Goal: Transaction & Acquisition: Book appointment/travel/reservation

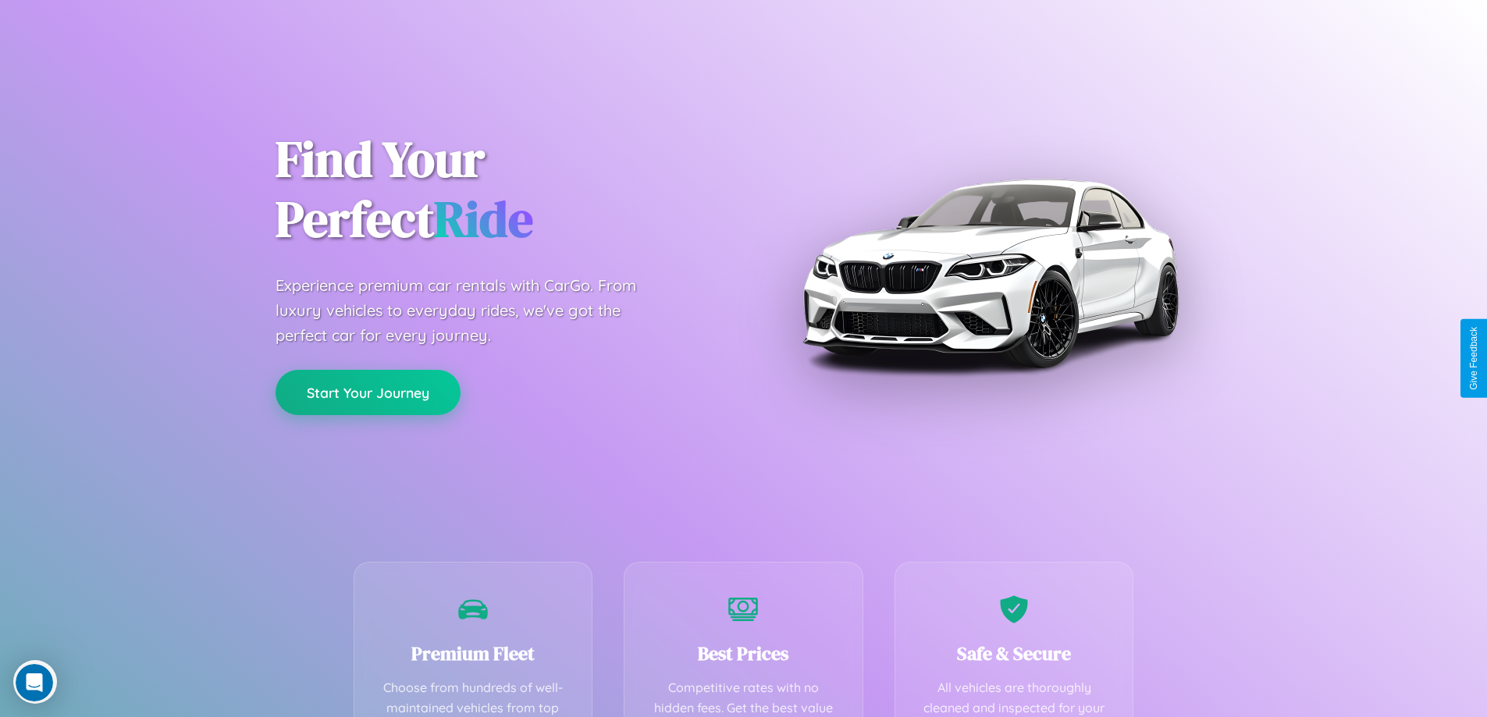
click at [368, 393] on button "Start Your Journey" at bounding box center [368, 392] width 185 height 45
click at [368, 392] on button "Start Your Journey" at bounding box center [368, 392] width 185 height 45
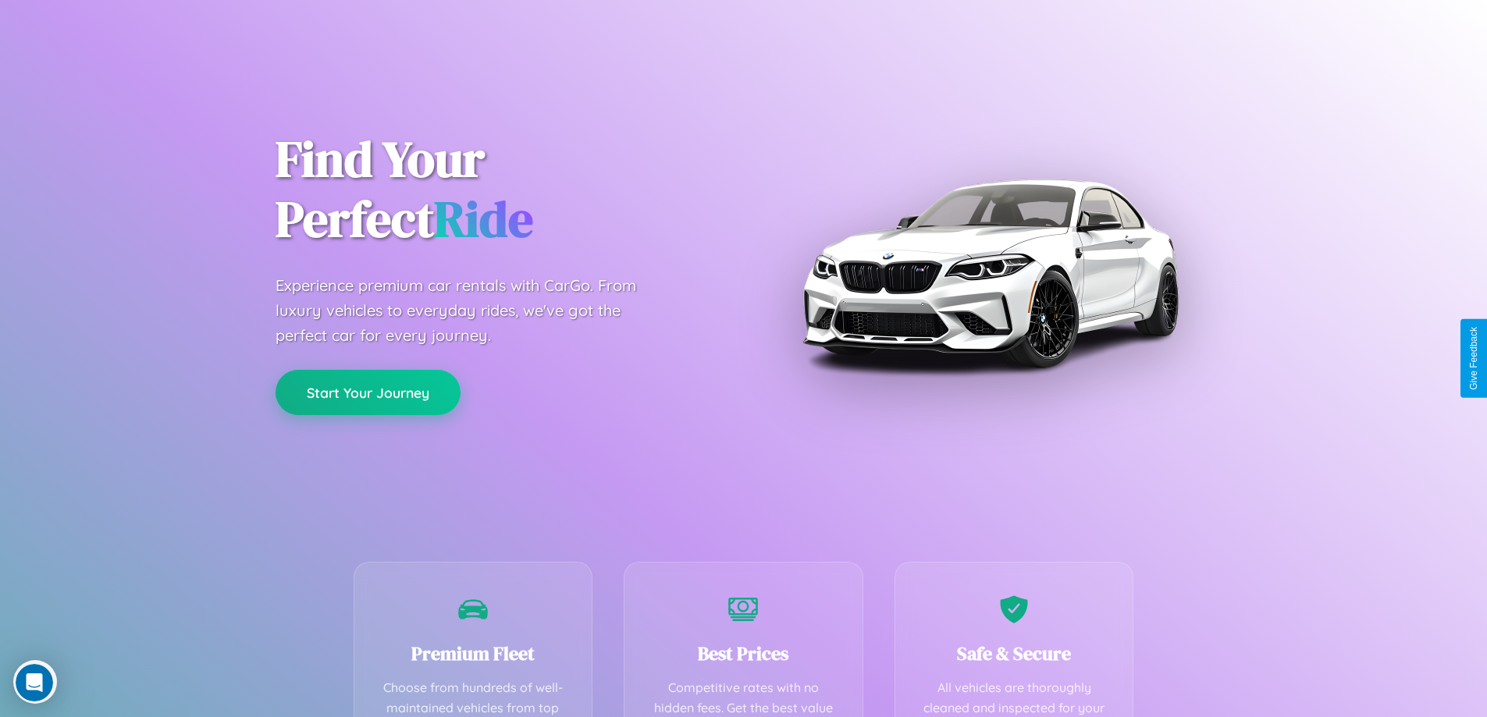
click at [368, 392] on button "Start Your Journey" at bounding box center [368, 392] width 185 height 45
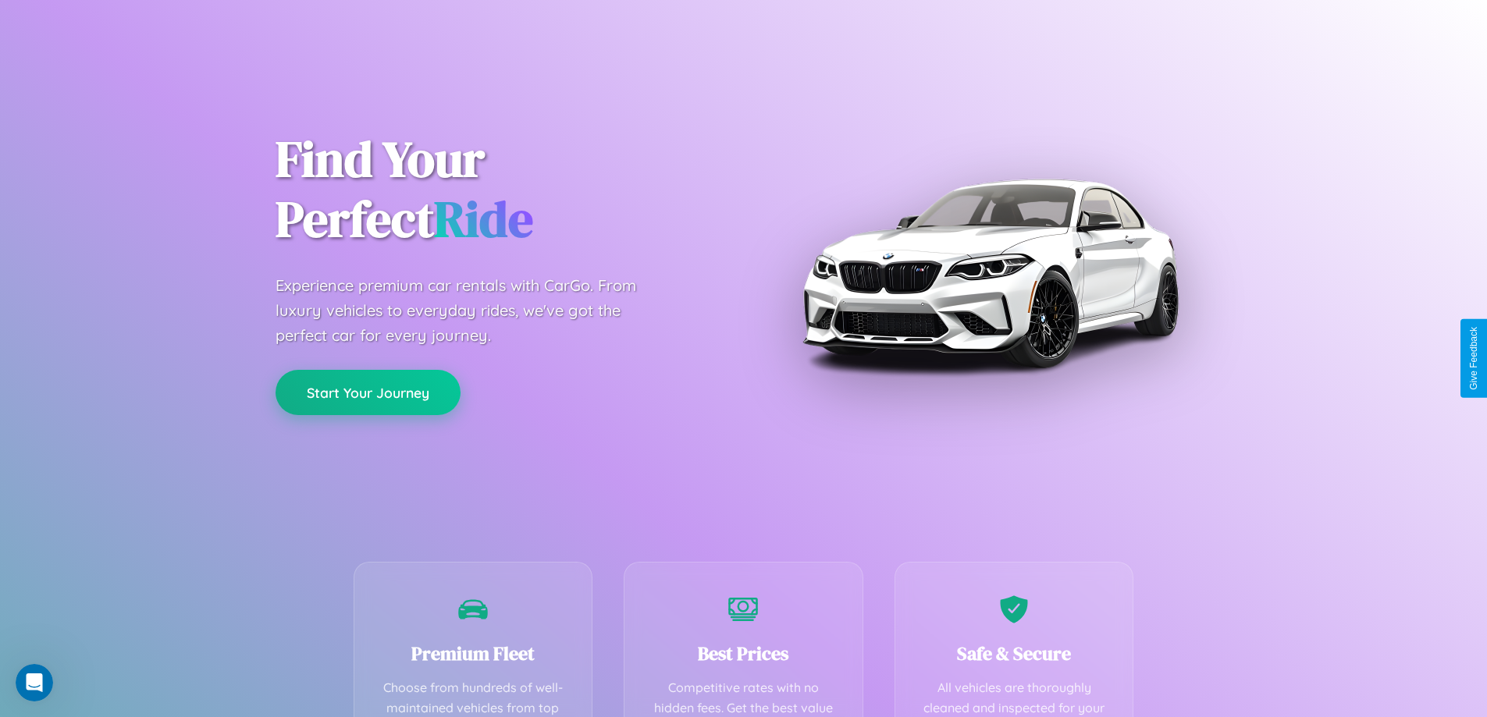
click at [368, 392] on button "Start Your Journey" at bounding box center [368, 392] width 185 height 45
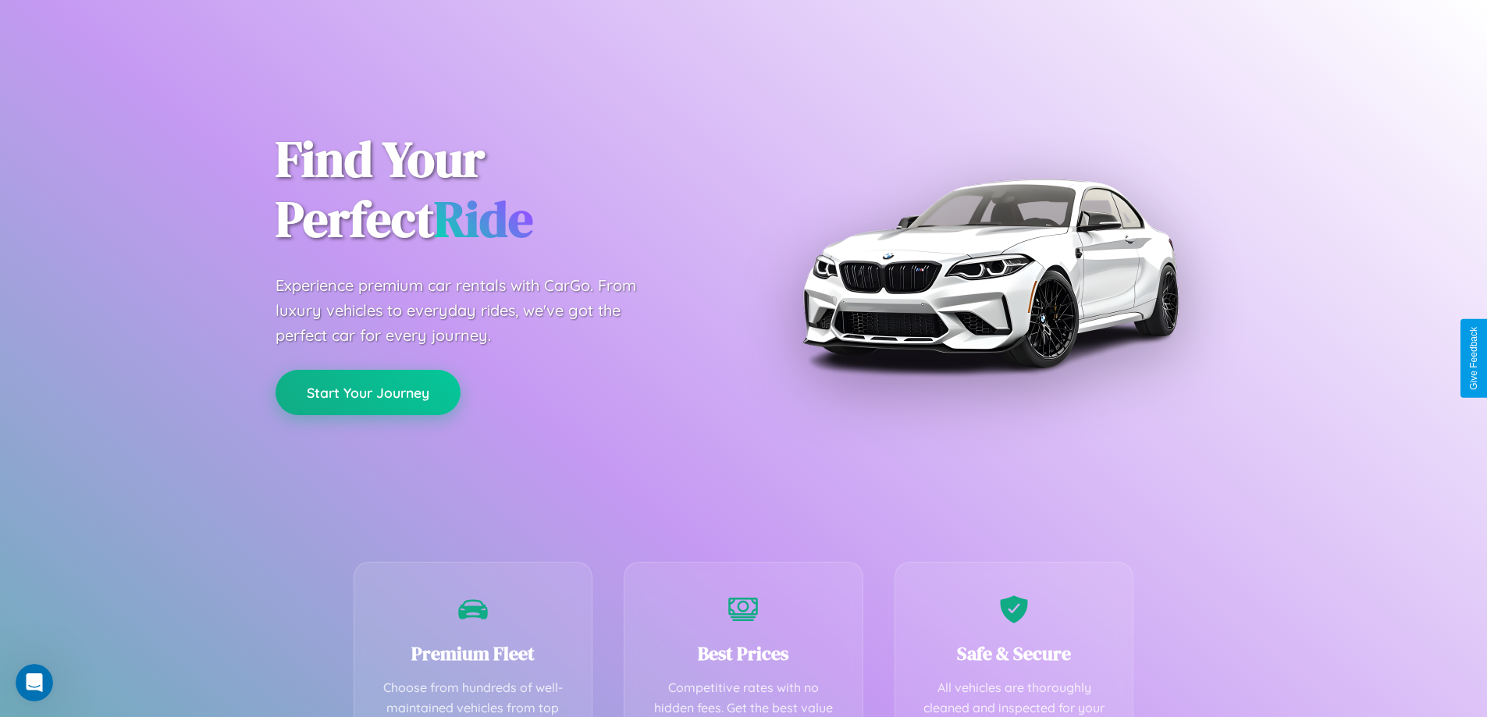
click at [368, 392] on button "Start Your Journey" at bounding box center [368, 392] width 185 height 45
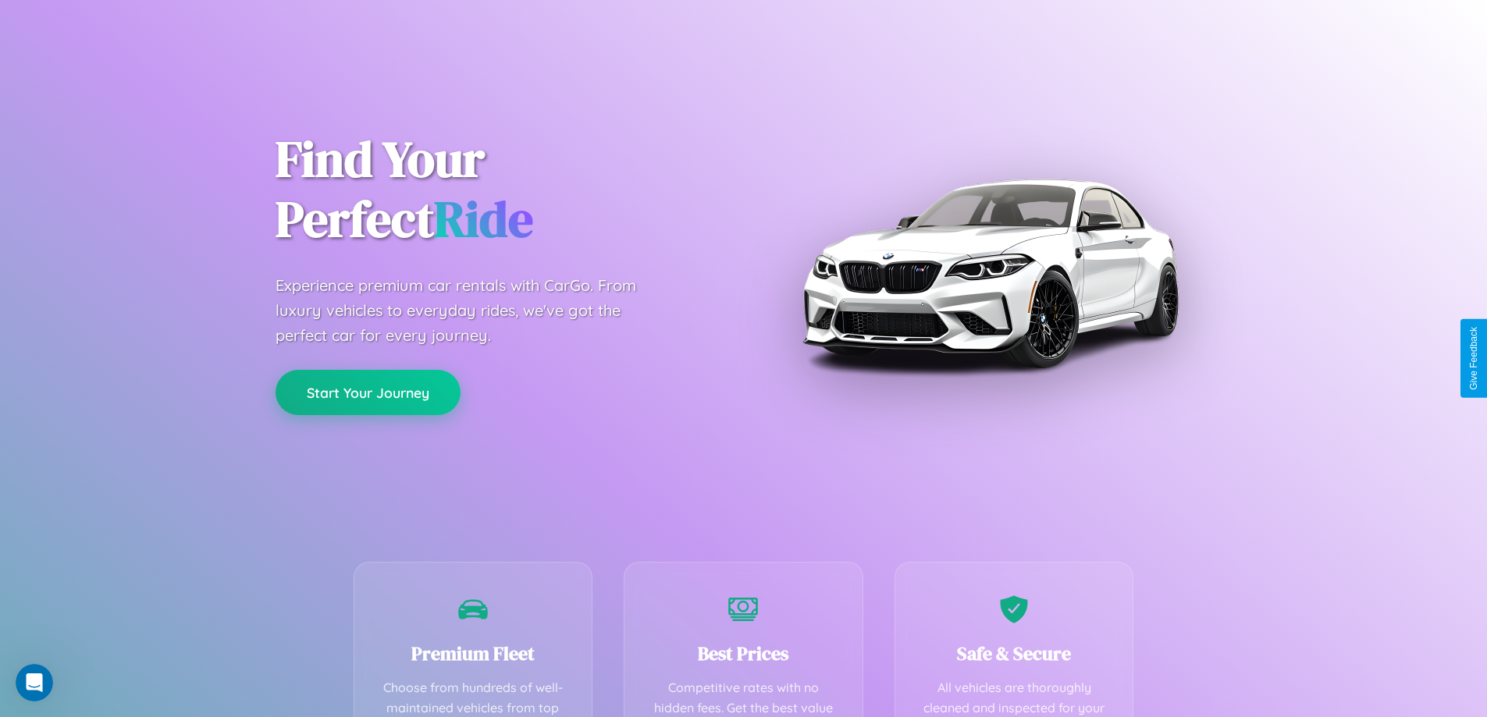
click at [368, 392] on button "Start Your Journey" at bounding box center [368, 392] width 185 height 45
